Goal: Task Accomplishment & Management: Manage account settings

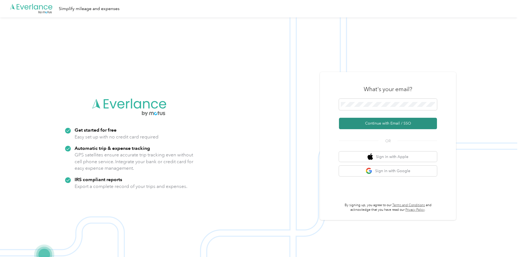
click at [385, 123] on button "Continue with Email / SSO" at bounding box center [388, 123] width 98 height 11
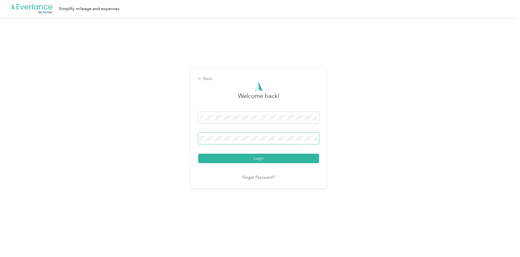
click at [252, 135] on span at bounding box center [258, 138] width 121 height 11
click at [358, 118] on div "Back Welcome back! Login Forgot Password?" at bounding box center [258, 130] width 517 height 226
click at [280, 159] on button "Login" at bounding box center [258, 159] width 121 height 10
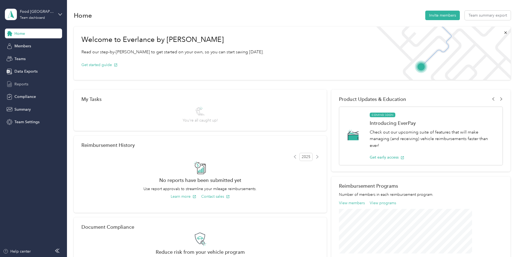
click at [21, 84] on span "Reports" at bounding box center [21, 84] width 14 height 6
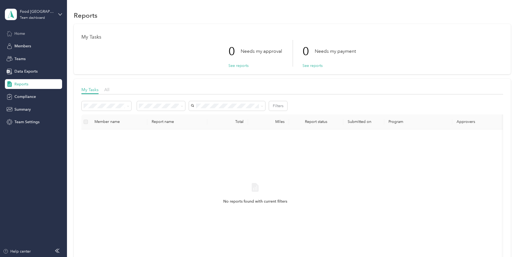
click at [22, 36] on span "Home" at bounding box center [19, 34] width 11 height 6
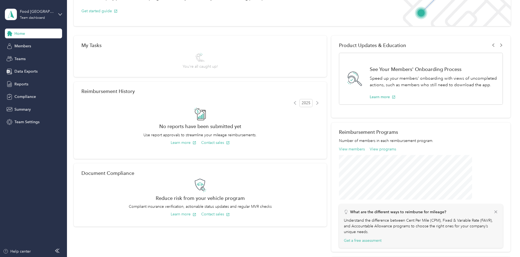
scroll to position [54, 0]
click at [27, 44] on span "Members" at bounding box center [22, 46] width 17 height 6
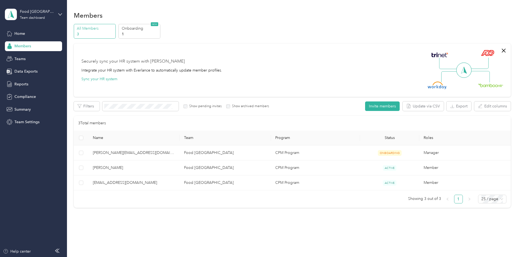
click at [58, 19] on div "Food Literacy Center Team dashboard" at bounding box center [33, 14] width 57 height 19
click at [39, 59] on div "Personal dashboard" at bounding box center [27, 57] width 34 height 6
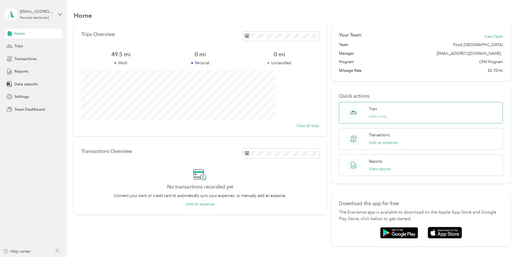
click at [370, 117] on button "Add a trip" at bounding box center [378, 117] width 18 height 6
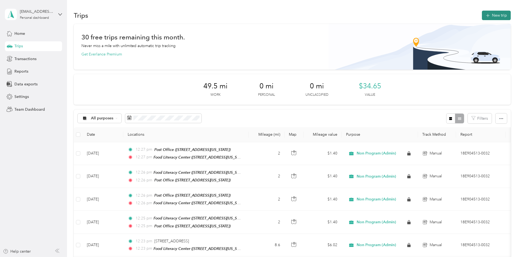
click at [482, 18] on button "New trip" at bounding box center [496, 16] width 29 height 10
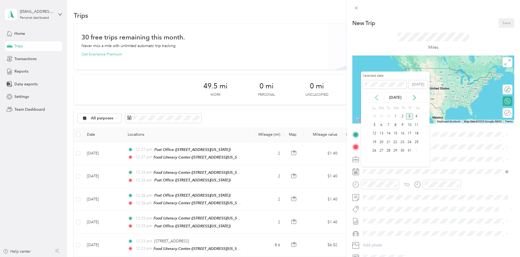
click at [376, 98] on icon at bounding box center [376, 97] width 5 height 5
click at [400, 115] on div "4" at bounding box center [402, 116] width 7 height 7
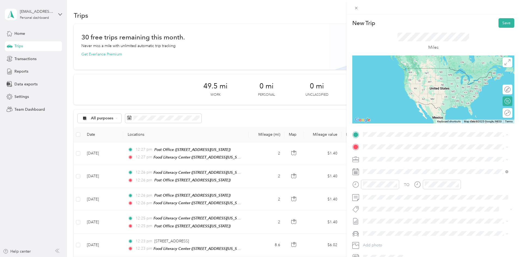
click at [379, 175] on strong "Post Office" at bounding box center [383, 175] width 20 height 5
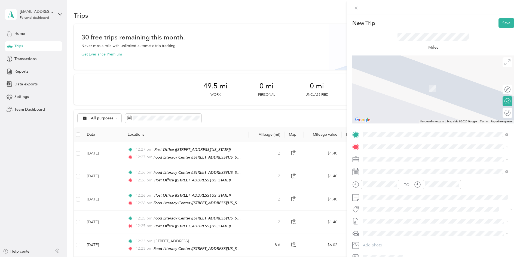
click at [397, 169] on strong "Food [GEOGRAPHIC_DATA]" at bounding box center [417, 168] width 51 height 5
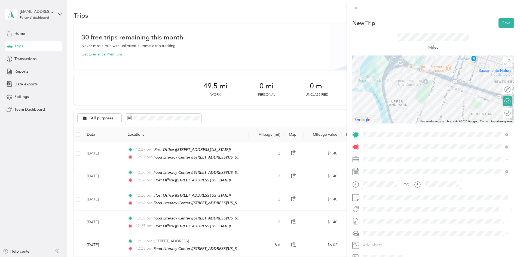
click at [391, 165] on li "Non Program (Admin)" at bounding box center [435, 169] width 149 height 10
click at [431, 146] on div "09" at bounding box center [430, 148] width 13 height 8
click at [390, 200] on span at bounding box center [437, 197] width 153 height 9
click at [503, 24] on button "Save" at bounding box center [506, 23] width 16 height 10
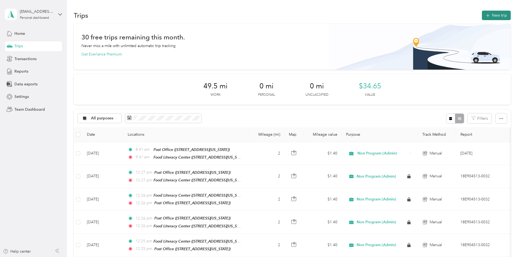
click at [482, 19] on button "New trip" at bounding box center [496, 16] width 29 height 10
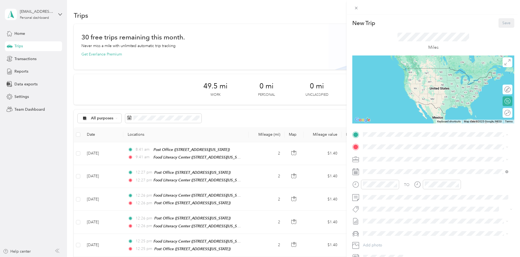
click at [393, 176] on div "Post Office" at bounding box center [400, 175] width 54 height 5
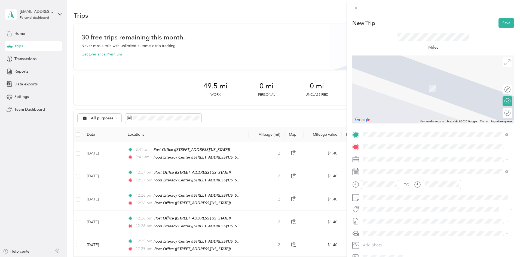
click at [388, 171] on button "TEAM" at bounding box center [381, 169] width 17 height 7
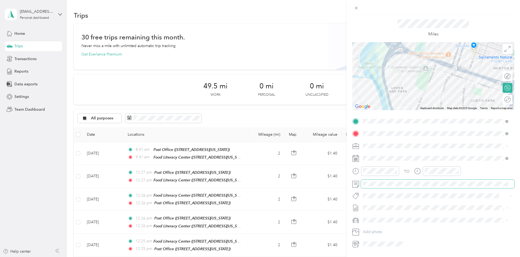
scroll to position [0, 0]
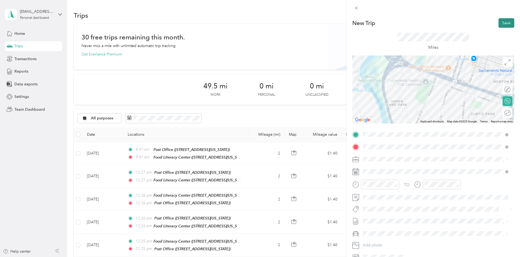
click at [503, 27] on button "Save" at bounding box center [506, 23] width 16 height 10
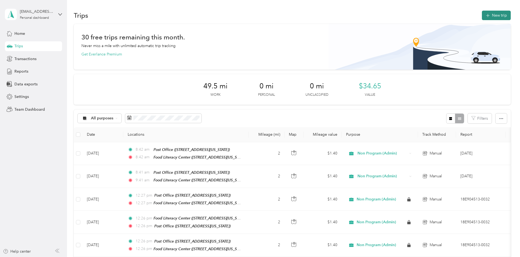
click at [482, 17] on button "New trip" at bounding box center [496, 16] width 29 height 10
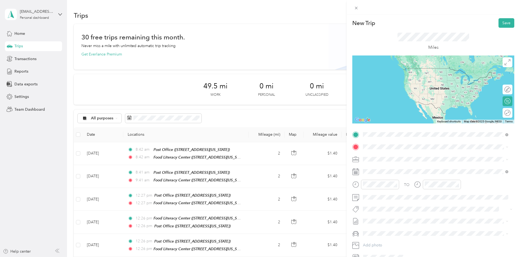
click at [397, 157] on span "[STREET_ADDRESS][US_STATE]" at bounding box center [400, 154] width 54 height 5
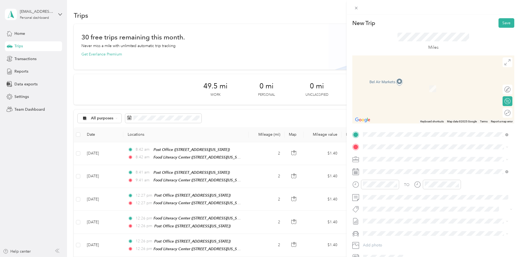
click at [401, 172] on div "TEAM Food Literacy Center" at bounding box center [408, 169] width 70 height 7
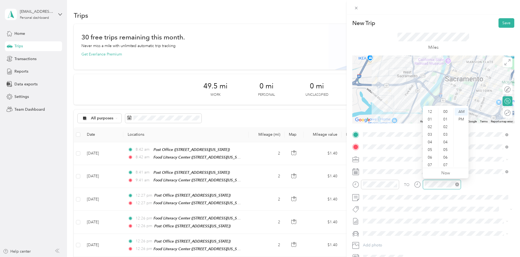
scroll to position [33, 0]
click at [429, 144] on div "09" at bounding box center [430, 148] width 13 height 8
click at [445, 122] on div "30" at bounding box center [445, 122] width 13 height 8
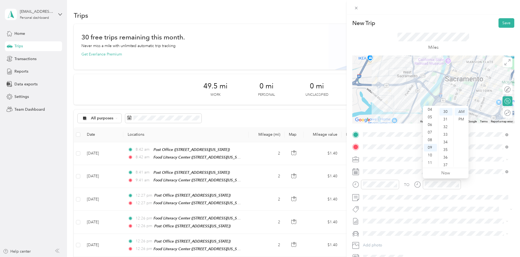
click at [472, 187] on div "TO" at bounding box center [433, 186] width 162 height 13
click at [504, 24] on button "Save" at bounding box center [506, 23] width 16 height 10
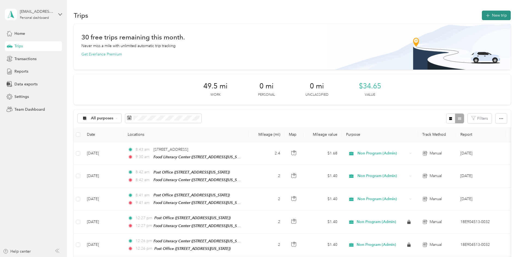
click at [484, 16] on icon "button" at bounding box center [487, 16] width 6 height 6
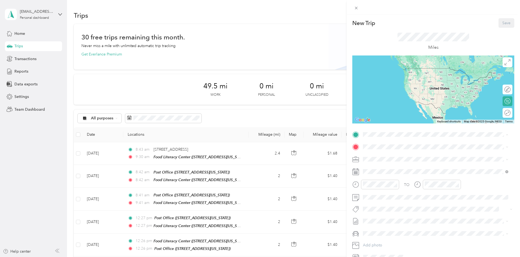
click at [402, 175] on div "Post Office" at bounding box center [400, 175] width 54 height 5
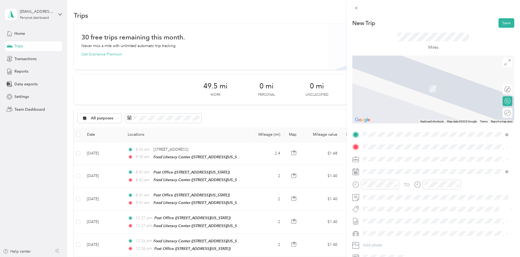
click at [420, 174] on div "TEAM Food Literacy Center [STREET_ADDRESS][US_STATE]" at bounding box center [408, 172] width 70 height 13
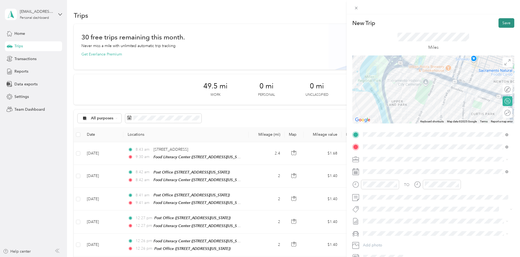
click at [500, 22] on button "Save" at bounding box center [506, 23] width 16 height 10
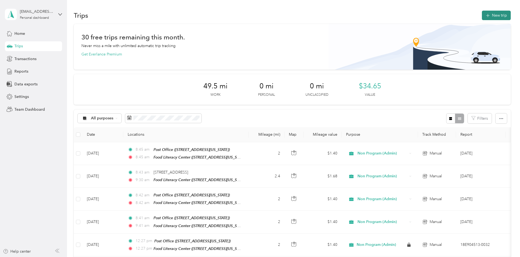
click at [482, 14] on button "New trip" at bounding box center [496, 16] width 29 height 10
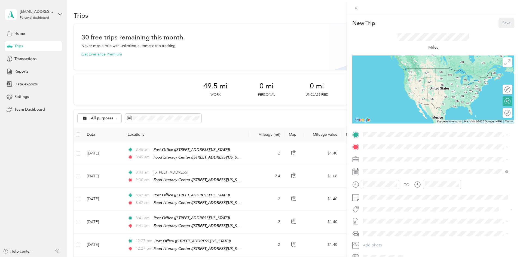
click at [390, 154] on div "TEAM Food Literacy Center" at bounding box center [408, 157] width 70 height 7
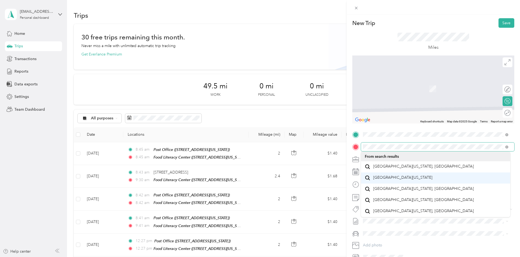
scroll to position [10, 0]
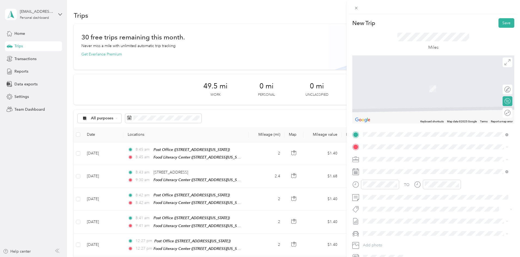
click at [401, 167] on span "[STREET_ADDRESS][US_STATE]" at bounding box center [400, 166] width 54 height 5
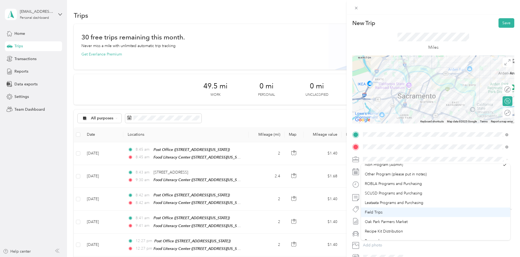
scroll to position [0, 0]
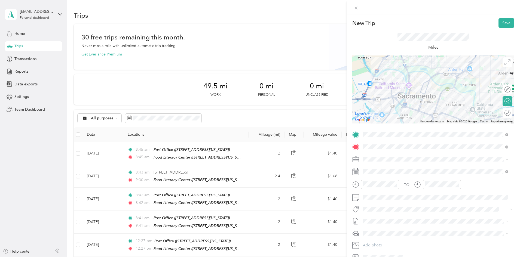
click at [408, 170] on div "Non Program (Admin)" at bounding box center [432, 169] width 135 height 6
click at [368, 128] on div "03" at bounding box center [368, 129] width 13 height 8
click at [396, 118] on div "PM" at bounding box center [399, 120] width 13 height 8
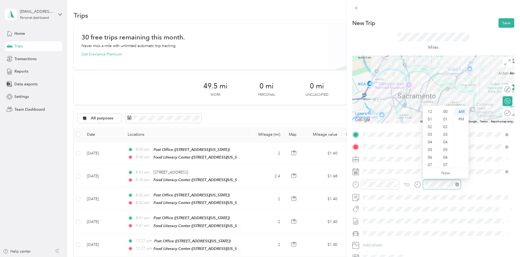
scroll to position [33, 0]
click at [429, 126] on div "06" at bounding box center [430, 125] width 13 height 8
click at [461, 120] on div "PM" at bounding box center [460, 120] width 13 height 8
click at [480, 191] on div "TO" at bounding box center [433, 186] width 162 height 13
click at [502, 25] on button "Save" at bounding box center [506, 23] width 16 height 10
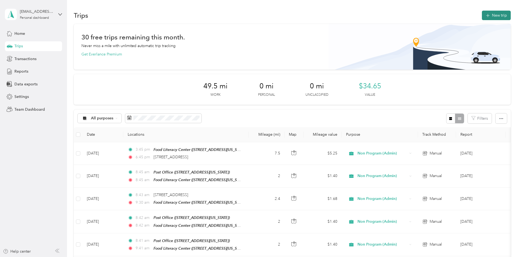
click at [482, 18] on button "New trip" at bounding box center [496, 16] width 29 height 10
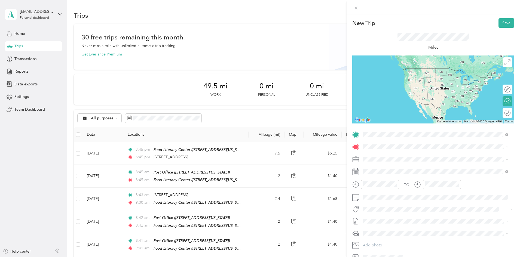
click at [396, 157] on span "[STREET_ADDRESS][US_STATE]" at bounding box center [400, 154] width 54 height 5
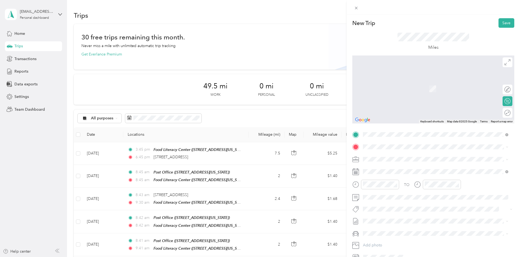
click at [396, 167] on strong "Food [GEOGRAPHIC_DATA]" at bounding box center [417, 169] width 51 height 5
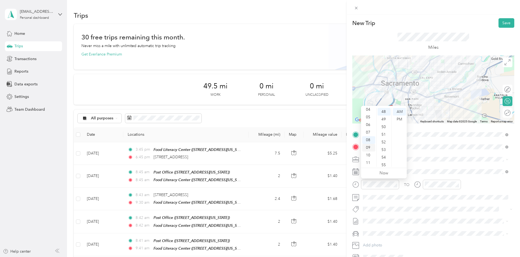
click at [369, 148] on div "09" at bounding box center [368, 148] width 13 height 8
click at [396, 114] on div "AM" at bounding box center [399, 112] width 13 height 8
click at [428, 179] on div "TO Add photo" at bounding box center [433, 195] width 162 height 131
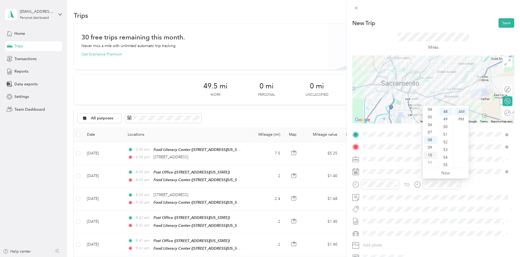
click at [428, 155] on div "10" at bounding box center [430, 156] width 13 height 8
click at [487, 183] on div "TO" at bounding box center [433, 186] width 162 height 13
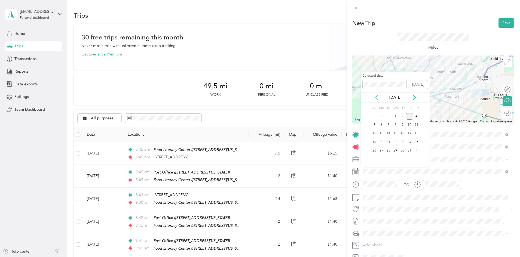
click at [375, 98] on icon at bounding box center [376, 97] width 3 height 5
click at [401, 132] on div "18" at bounding box center [402, 133] width 7 height 7
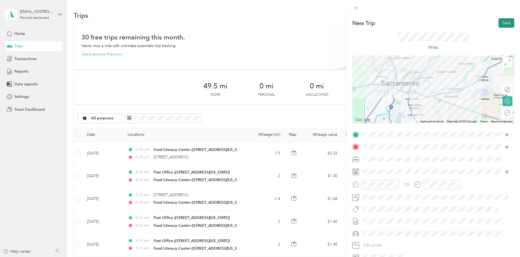
click at [502, 24] on button "Save" at bounding box center [506, 23] width 16 height 10
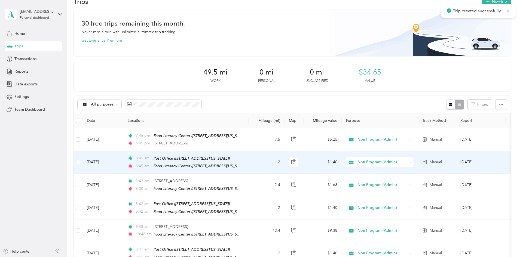
scroll to position [27, 0]
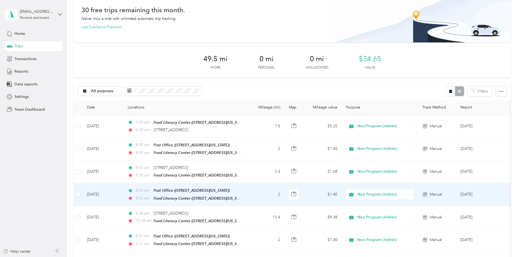
click at [123, 191] on td "[DATE]" at bounding box center [102, 194] width 41 height 23
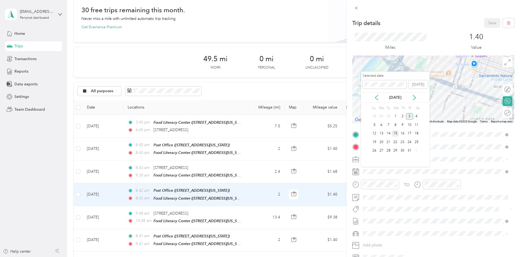
click at [398, 132] on div "15" at bounding box center [394, 133] width 7 height 7
click at [377, 98] on icon at bounding box center [376, 97] width 5 height 5
click at [383, 132] on div "15" at bounding box center [381, 133] width 7 height 7
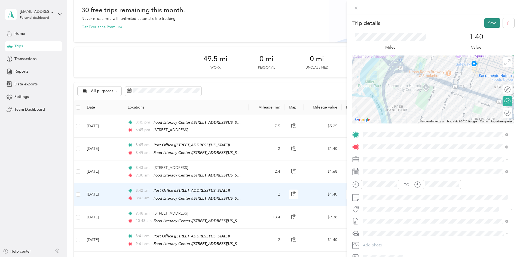
click at [491, 21] on button "Save" at bounding box center [492, 23] width 16 height 10
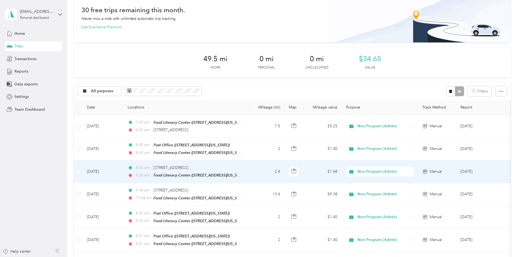
click at [123, 172] on td "[DATE]" at bounding box center [102, 172] width 41 height 23
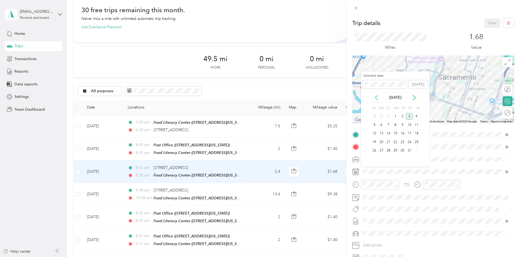
click at [377, 99] on icon at bounding box center [376, 97] width 5 height 5
click at [410, 127] on div "12" at bounding box center [409, 125] width 7 height 7
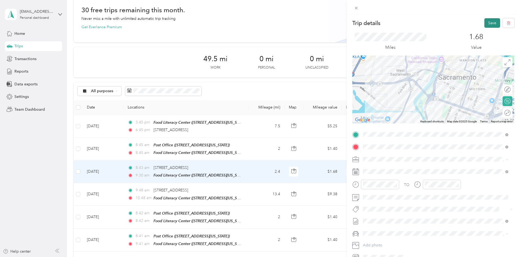
click at [485, 24] on button "Save" at bounding box center [492, 23] width 16 height 10
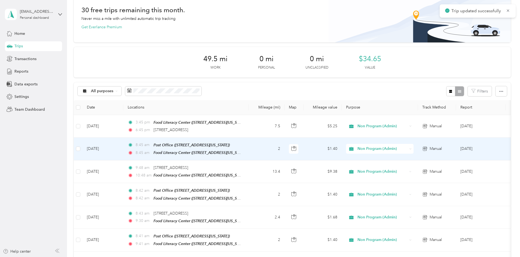
click at [123, 143] on td "[DATE]" at bounding box center [102, 149] width 41 height 23
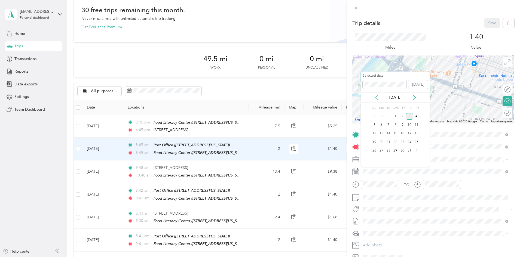
click at [378, 97] on icon at bounding box center [376, 97] width 5 height 5
click at [381, 125] on div "8" at bounding box center [381, 125] width 7 height 7
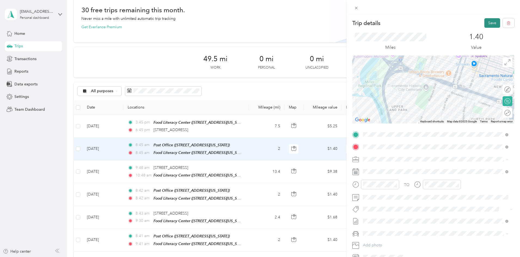
click at [486, 20] on button "Save" at bounding box center [492, 23] width 16 height 10
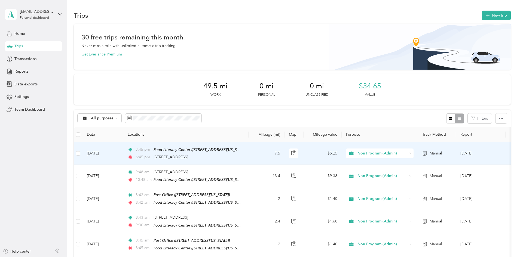
click at [123, 156] on td "[DATE]" at bounding box center [102, 153] width 41 height 23
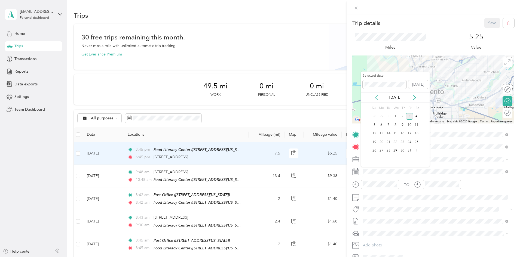
click at [376, 100] on icon at bounding box center [376, 97] width 5 height 5
click at [384, 135] on div "15" at bounding box center [381, 133] width 7 height 7
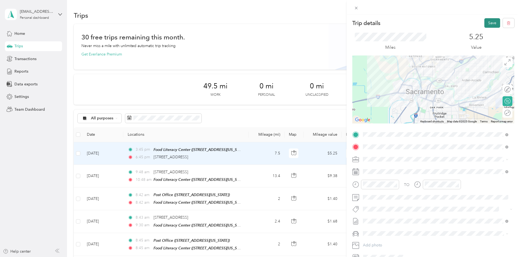
click at [484, 25] on button "Save" at bounding box center [492, 23] width 16 height 10
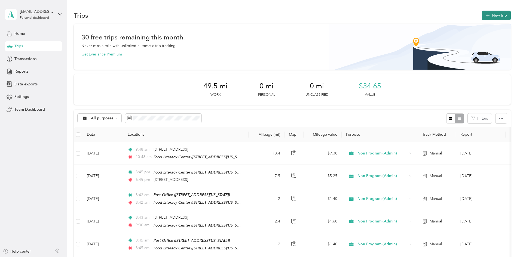
click at [482, 17] on button "New trip" at bounding box center [496, 16] width 29 height 10
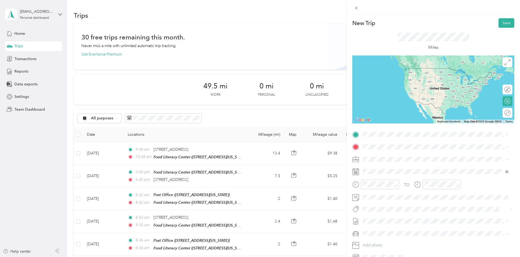
click at [357, 173] on rect at bounding box center [357, 172] width 1 height 1
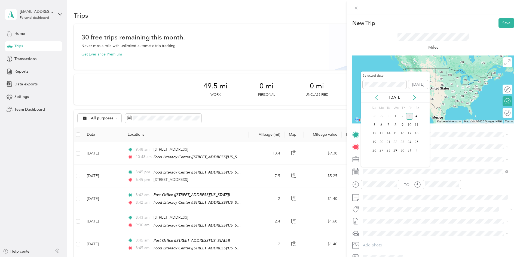
click at [374, 99] on icon at bounding box center [376, 97] width 5 height 5
click at [412, 136] on div "19" at bounding box center [409, 133] width 7 height 7
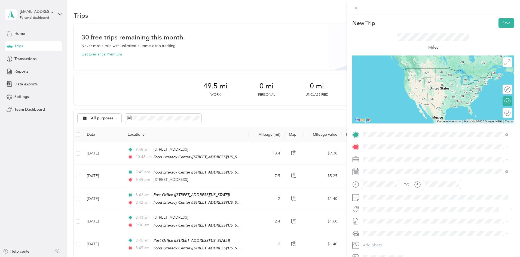
click at [387, 179] on span "[STREET_ADDRESS][PERSON_NAME][US_STATE]" at bounding box center [415, 176] width 85 height 5
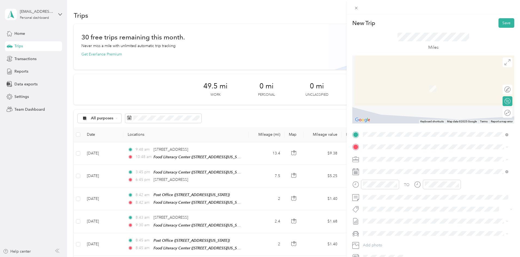
click at [394, 169] on strong "Food [GEOGRAPHIC_DATA]" at bounding box center [417, 169] width 51 height 5
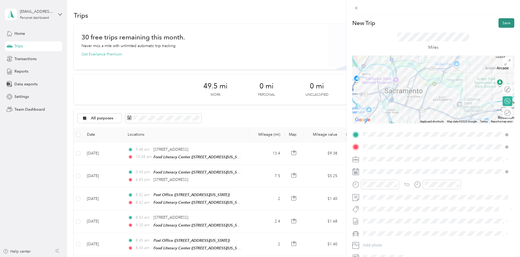
click at [502, 23] on button "Save" at bounding box center [506, 23] width 16 height 10
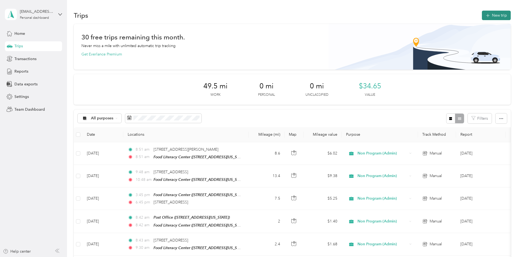
click at [482, 12] on button "New trip" at bounding box center [496, 16] width 29 height 10
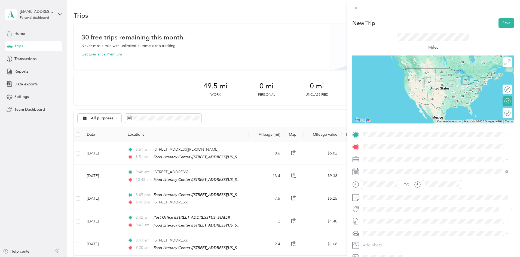
click at [387, 153] on span "[STREET_ADDRESS][US_STATE]" at bounding box center [400, 154] width 54 height 5
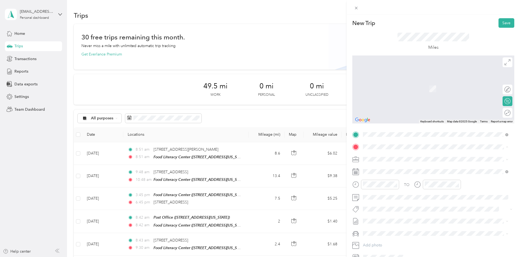
click at [393, 172] on div "TEAM Food Literacy Center" at bounding box center [408, 169] width 70 height 7
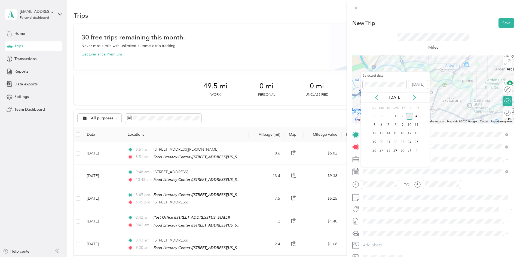
click at [373, 98] on div "[DATE]" at bounding box center [395, 98] width 69 height 6
click at [377, 98] on icon at bounding box center [376, 97] width 5 height 5
click at [381, 141] on div "22" at bounding box center [381, 142] width 7 height 7
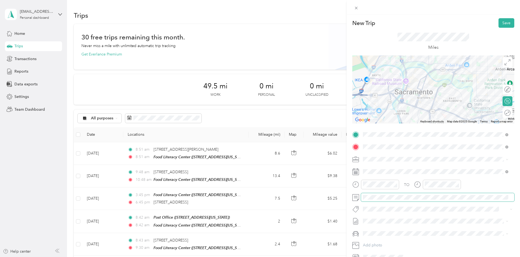
click at [380, 195] on span at bounding box center [437, 197] width 153 height 9
click at [503, 24] on button "Save" at bounding box center [506, 23] width 16 height 10
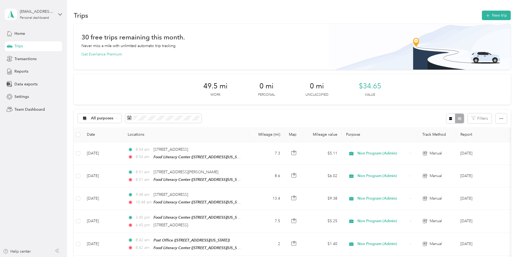
click at [482, 17] on button "New trip" at bounding box center [496, 16] width 29 height 10
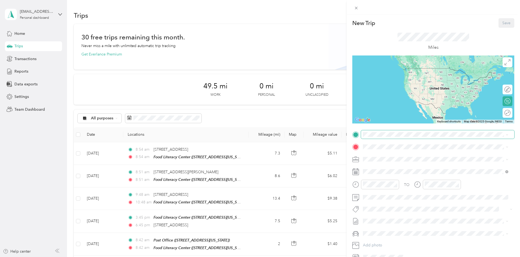
click at [393, 137] on span at bounding box center [437, 134] width 153 height 9
click at [389, 132] on span at bounding box center [437, 134] width 153 height 9
click at [420, 153] on span "[STREET_ADDRESS][US_STATE]" at bounding box center [400, 154] width 54 height 5
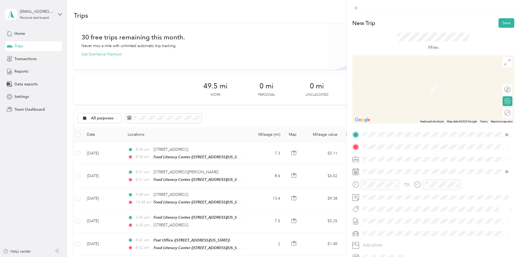
drag, startPoint x: 408, startPoint y: 167, endPoint x: 393, endPoint y: 152, distance: 21.7
click at [410, 174] on div "TEAM Food Literacy Center [STREET_ADDRESS][US_STATE]" at bounding box center [408, 171] width 70 height 13
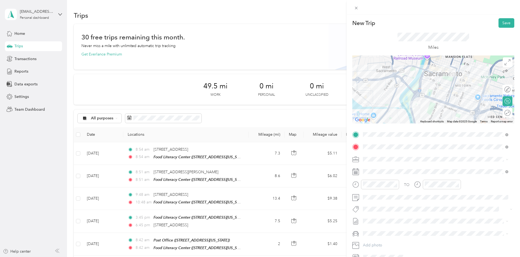
click at [357, 173] on icon at bounding box center [355, 171] width 7 height 7
click at [507, 134] on icon at bounding box center [506, 134] width 3 height 3
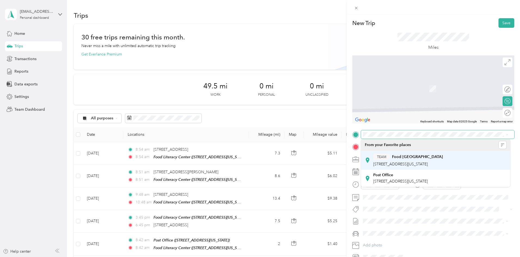
click at [403, 158] on strong "Food [GEOGRAPHIC_DATA]" at bounding box center [417, 157] width 51 height 5
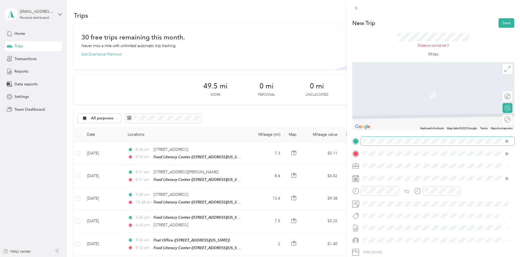
click at [393, 186] on span "[STREET_ADDRESS][US_STATE]" at bounding box center [400, 184] width 54 height 5
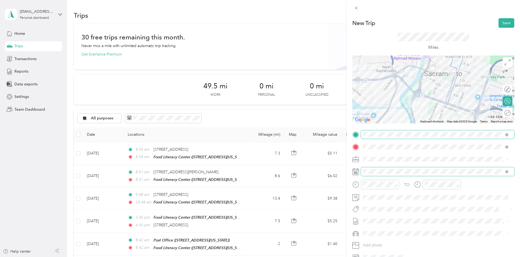
click at [367, 169] on span at bounding box center [437, 171] width 153 height 9
click at [376, 177] on span "Other Program (please put in notes)" at bounding box center [396, 178] width 62 height 5
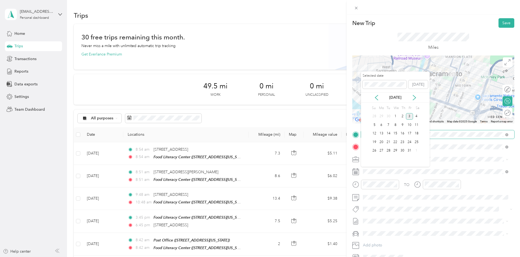
click at [381, 98] on div "[DATE]" at bounding box center [395, 98] width 69 height 6
click at [377, 98] on icon at bounding box center [376, 97] width 5 height 5
click at [409, 141] on div "26" at bounding box center [409, 142] width 7 height 7
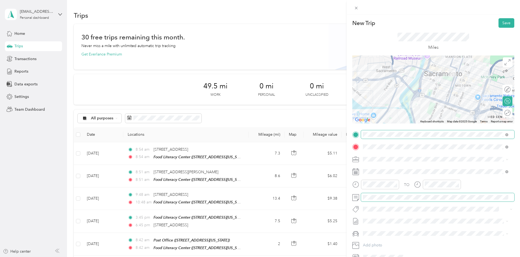
click at [378, 200] on span at bounding box center [437, 197] width 153 height 9
click at [501, 24] on button "Save" at bounding box center [506, 23] width 16 height 10
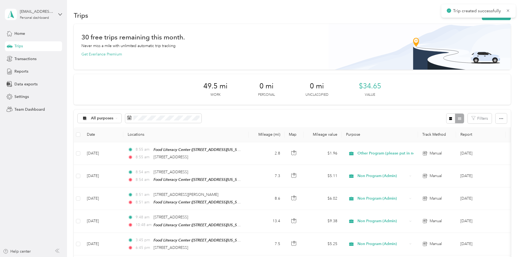
click at [482, 16] on button "New trip" at bounding box center [496, 16] width 29 height 10
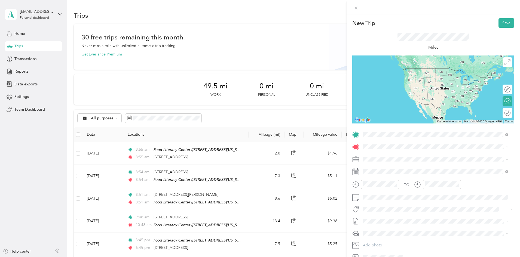
click at [397, 168] on span "[STREET_ADDRESS][US_STATE]" at bounding box center [400, 165] width 54 height 5
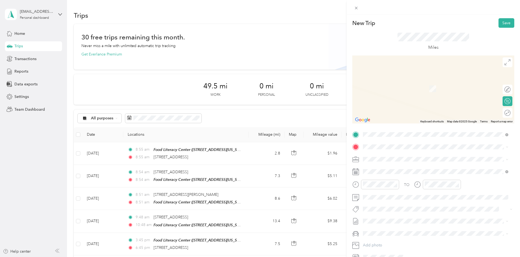
click at [351, 121] on form "New Trip Save This trip cannot be edited because it is either under review, app…" at bounding box center [432, 139] width 173 height 243
click at [403, 173] on div "TEAM Food Literacy Center [STREET_ADDRESS][US_STATE]" at bounding box center [408, 172] width 70 height 13
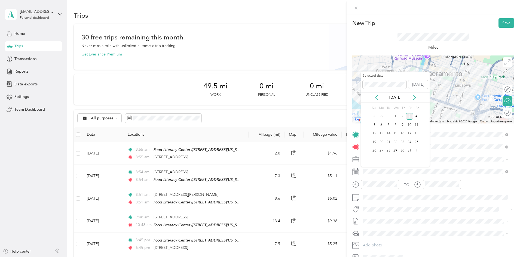
click at [376, 101] on div "[DATE]" at bounding box center [395, 97] width 69 height 10
click at [376, 100] on icon at bounding box center [376, 97] width 5 height 5
click at [410, 142] on div "26" at bounding box center [409, 142] width 7 height 7
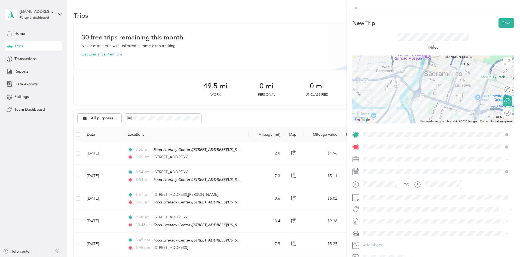
click at [380, 176] on span "Other Program (please put in notes)" at bounding box center [396, 178] width 62 height 5
click at [378, 195] on span at bounding box center [437, 197] width 153 height 9
click at [377, 200] on span at bounding box center [437, 197] width 153 height 9
click at [502, 20] on button "Save" at bounding box center [506, 23] width 16 height 10
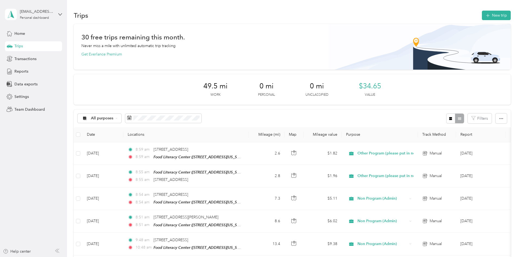
click at [482, 19] on button "New trip" at bounding box center [496, 16] width 29 height 10
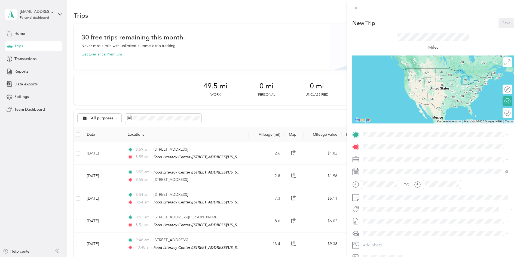
click at [428, 155] on strong "Food [GEOGRAPHIC_DATA]" at bounding box center [417, 156] width 51 height 5
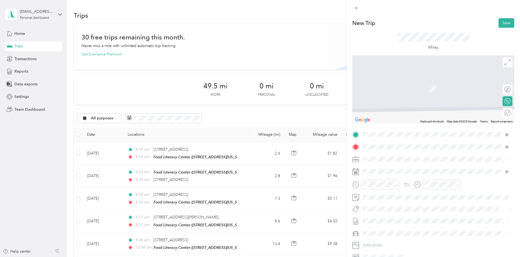
click at [400, 180] on span "[STREET_ADDRESS][US_STATE]" at bounding box center [400, 177] width 54 height 5
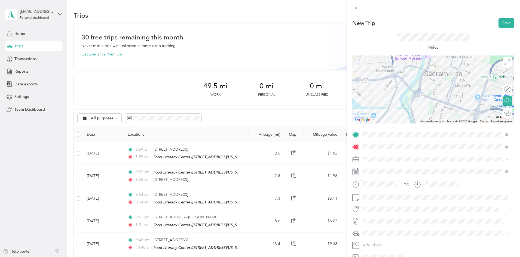
click at [356, 171] on icon at bounding box center [355, 171] width 7 height 7
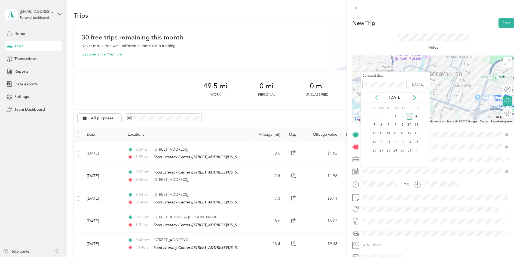
click at [377, 98] on icon at bounding box center [376, 97] width 5 height 5
click at [415, 139] on div "27" at bounding box center [416, 142] width 7 height 7
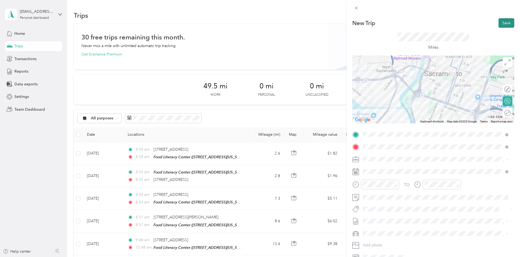
click at [499, 23] on button "Save" at bounding box center [506, 23] width 16 height 10
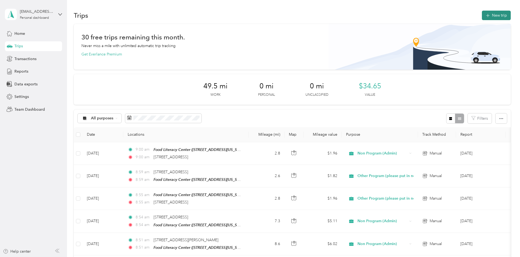
click at [482, 15] on button "New trip" at bounding box center [496, 16] width 29 height 10
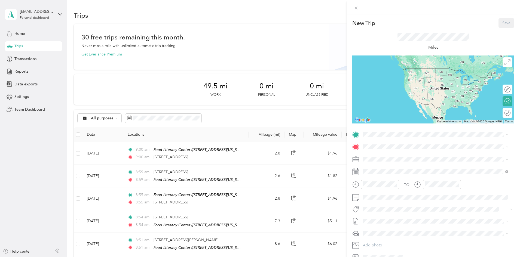
click at [387, 177] on strong "Post Office" at bounding box center [383, 175] width 20 height 5
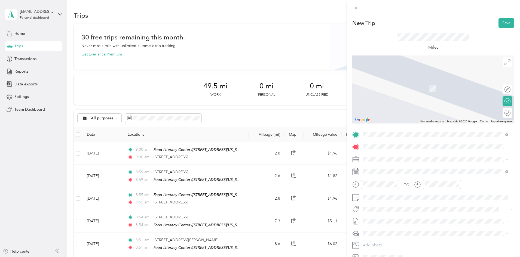
click at [400, 171] on div "TEAM Food Literacy Center" at bounding box center [408, 169] width 70 height 7
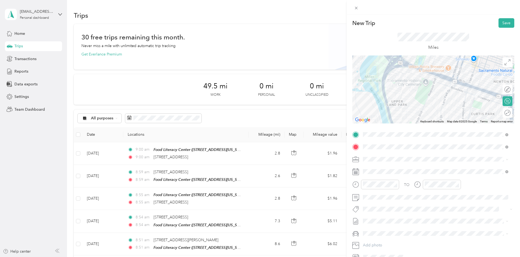
click at [357, 172] on icon at bounding box center [355, 171] width 7 height 7
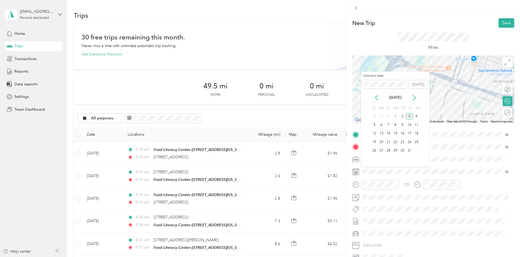
click at [375, 100] on div "[DATE]" at bounding box center [395, 97] width 69 height 10
click at [375, 100] on icon at bounding box center [376, 97] width 5 height 5
click at [380, 149] on div "29" at bounding box center [381, 150] width 7 height 7
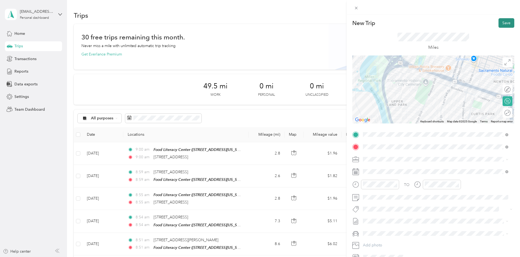
click at [505, 23] on button "Save" at bounding box center [506, 23] width 16 height 10
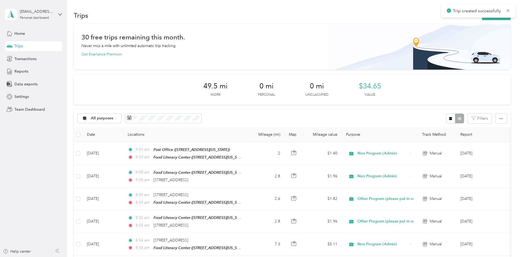
click at [482, 15] on button "New trip" at bounding box center [496, 16] width 29 height 10
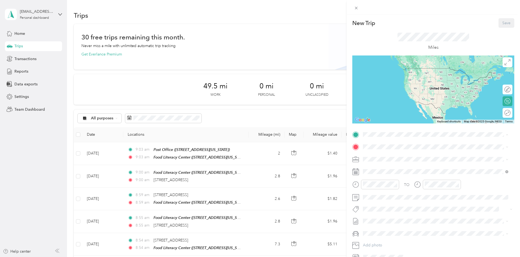
click at [392, 174] on div "Post Office" at bounding box center [400, 175] width 54 height 5
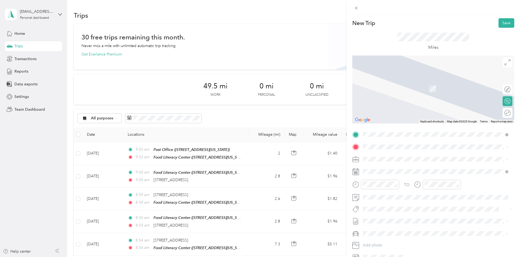
click at [390, 166] on div "TEAM Food Literacy Center" at bounding box center [408, 168] width 70 height 7
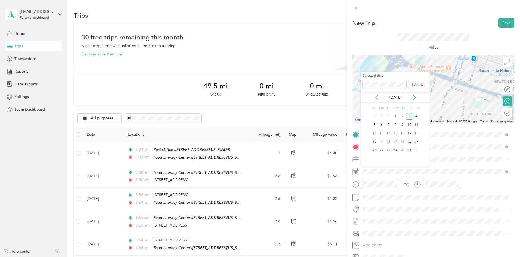
click at [375, 97] on icon at bounding box center [376, 97] width 3 height 5
click at [390, 149] on div "30" at bounding box center [388, 150] width 7 height 7
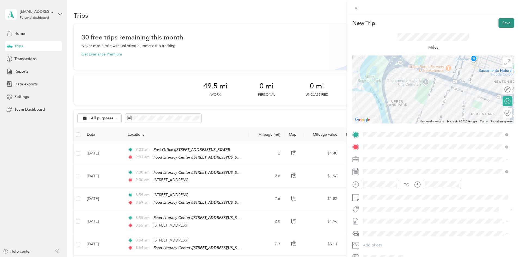
click at [502, 24] on button "Save" at bounding box center [506, 23] width 16 height 10
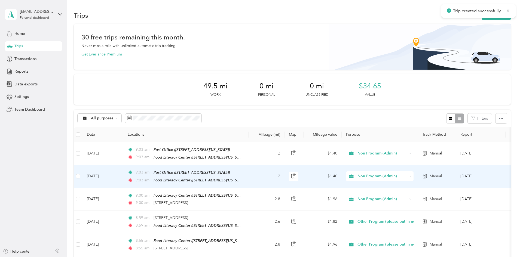
click at [284, 179] on td "2" at bounding box center [266, 176] width 36 height 23
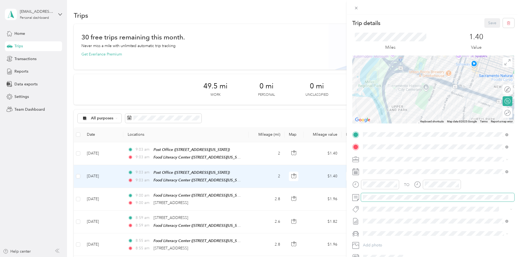
click at [389, 200] on span at bounding box center [437, 197] width 153 height 9
click at [484, 23] on button "Save" at bounding box center [492, 23] width 16 height 10
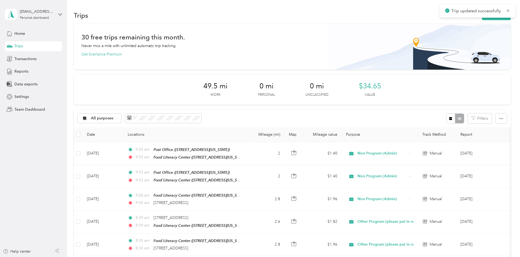
click at [31, 69] on div "Reports" at bounding box center [33, 72] width 57 height 10
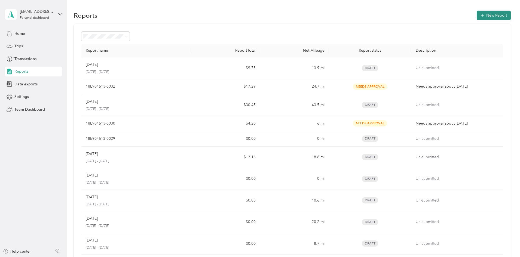
click at [476, 16] on button "New Report" at bounding box center [493, 16] width 34 height 10
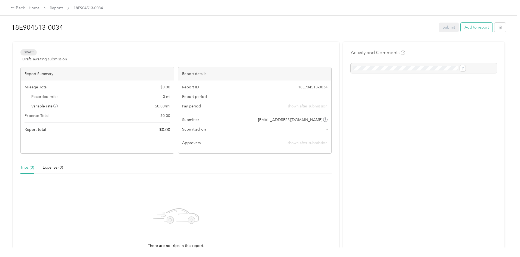
click at [460, 25] on button "Add to report" at bounding box center [476, 28] width 32 height 10
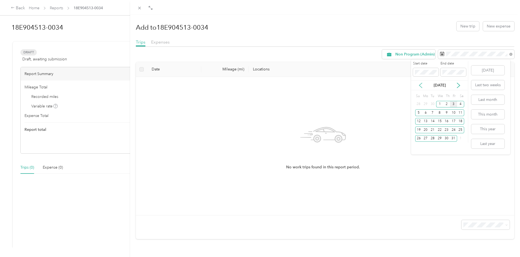
click at [418, 86] on icon at bounding box center [420, 85] width 5 height 5
click at [427, 105] on div "1" at bounding box center [425, 104] width 7 height 7
click at [431, 136] on div "30" at bounding box center [432, 138] width 7 height 7
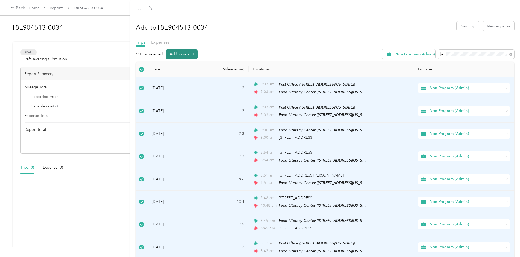
click at [191, 55] on button "Add to report" at bounding box center [182, 55] width 32 height 10
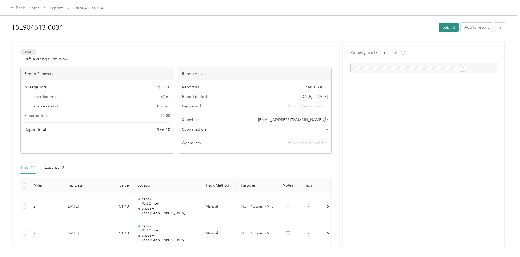
click at [439, 27] on button "Submit" at bounding box center [449, 28] width 20 height 10
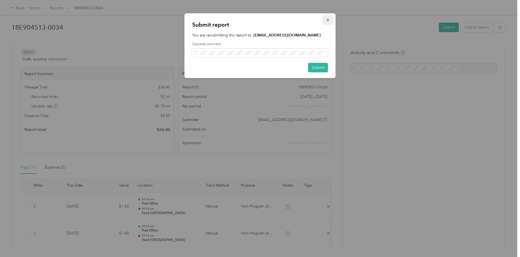
click at [325, 20] on button "button" at bounding box center [327, 20] width 11 height 10
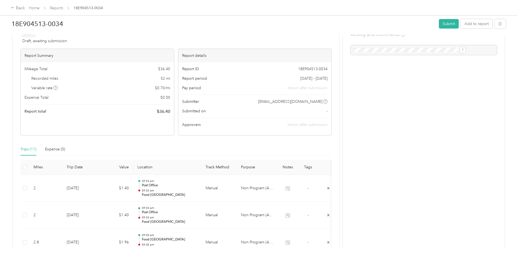
scroll to position [16, 0]
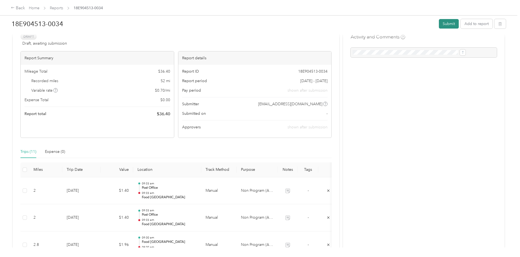
click at [439, 23] on button "Submit" at bounding box center [449, 24] width 20 height 10
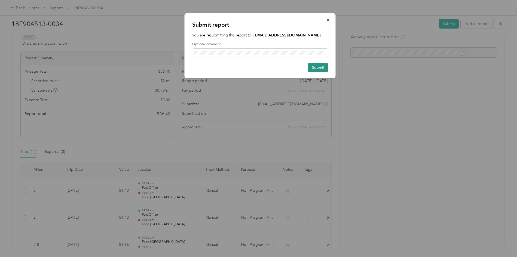
click at [311, 67] on button "Submit" at bounding box center [318, 68] width 20 height 10
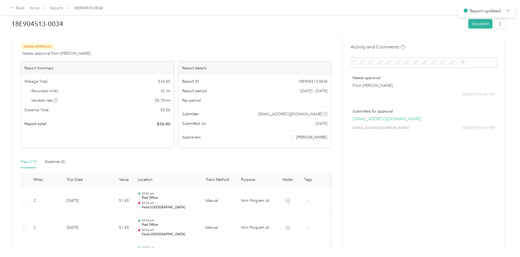
scroll to position [0, 0]
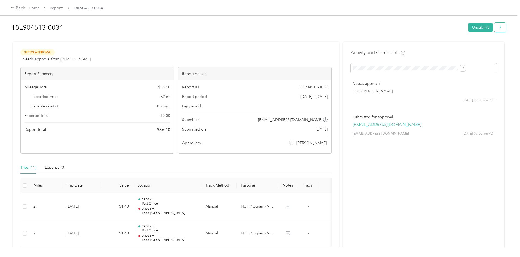
click at [494, 24] on button "button" at bounding box center [499, 28] width 11 height 10
click at [439, 45] on span "Download" at bounding box center [440, 48] width 18 height 6
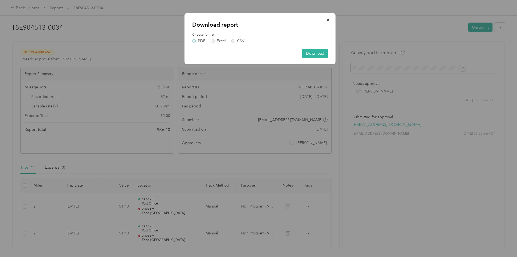
click at [195, 41] on label "PDF" at bounding box center [198, 41] width 13 height 4
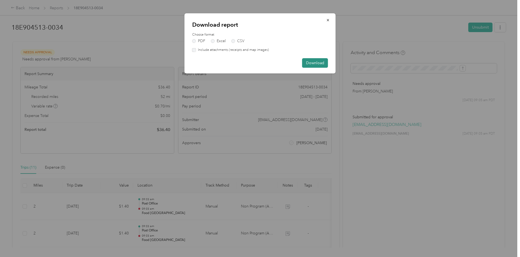
click at [314, 62] on button "Download" at bounding box center [315, 63] width 26 height 10
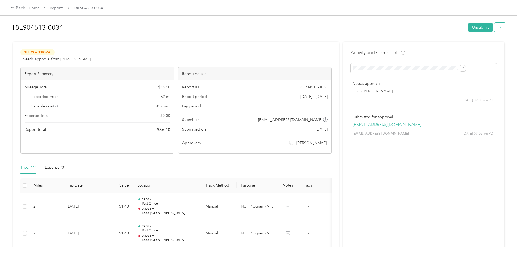
click at [498, 26] on icon "button" at bounding box center [500, 28] width 4 height 4
click at [441, 48] on span "Download" at bounding box center [440, 48] width 18 height 6
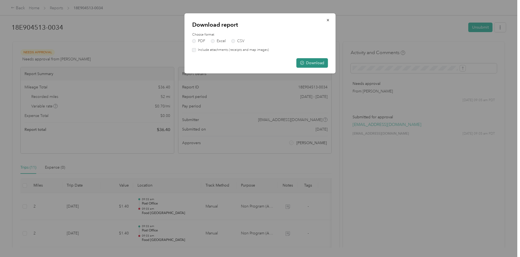
click at [318, 65] on button "Download" at bounding box center [312, 63] width 32 height 10
